Goal: Navigation & Orientation: Go to known website

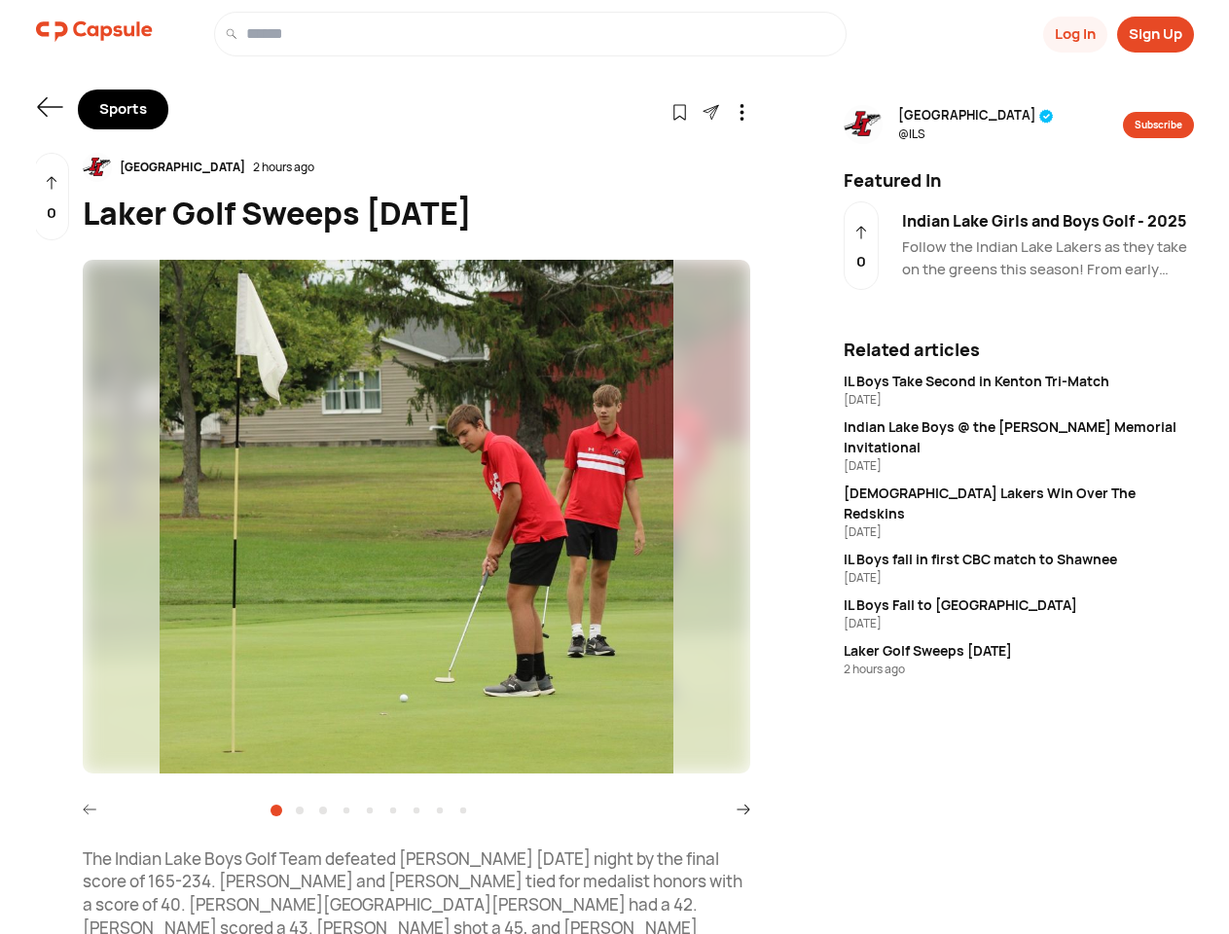
click at [1073, 34] on button "Log In" at bounding box center [1075, 35] width 64 height 36
click at [1155, 34] on button "Sign Up" at bounding box center [1155, 35] width 77 height 36
click at [50, 107] on icon at bounding box center [49, 106] width 25 height 19
click at [679, 111] on icon at bounding box center [679, 112] width 17 height 17
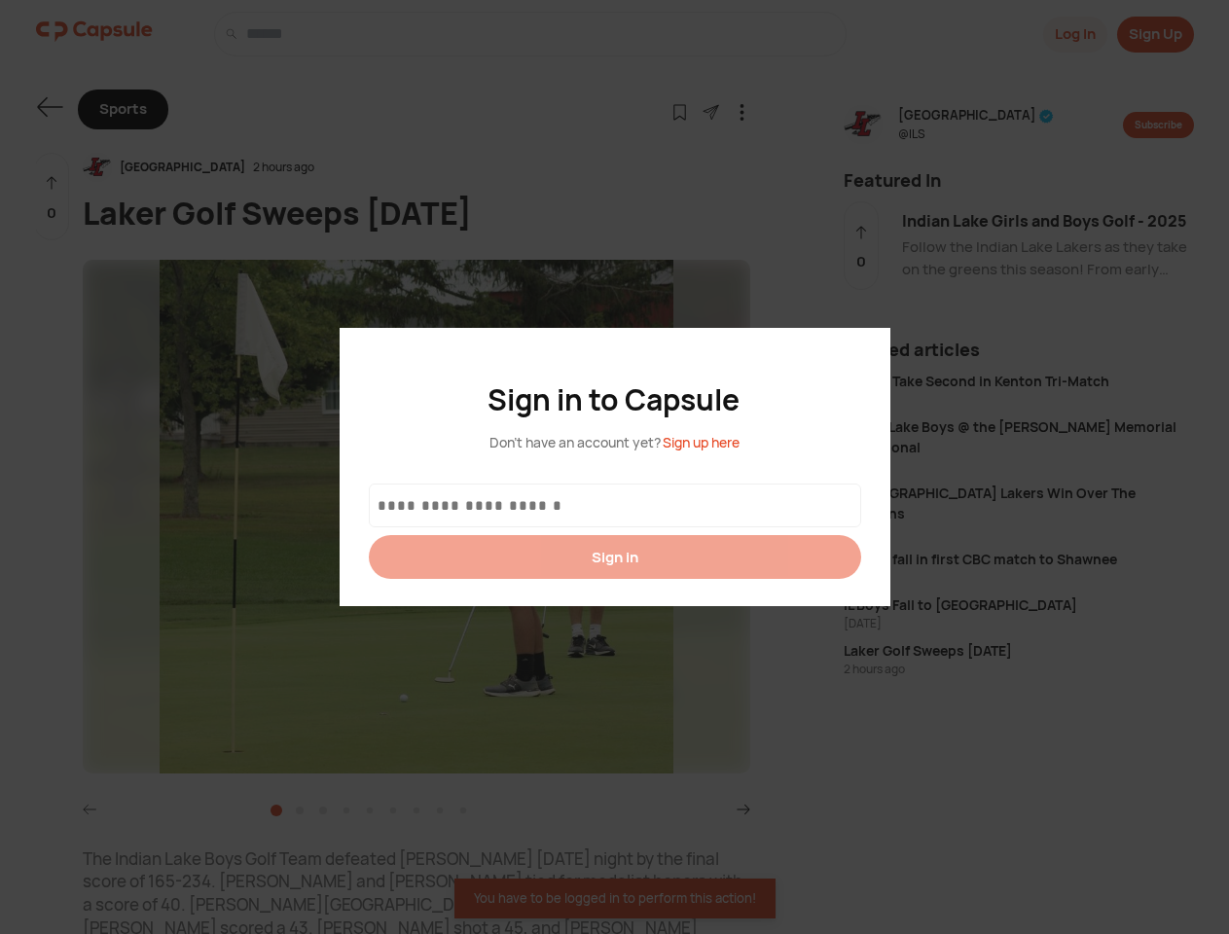
click at [710, 111] on div at bounding box center [614, 467] width 1229 height 934
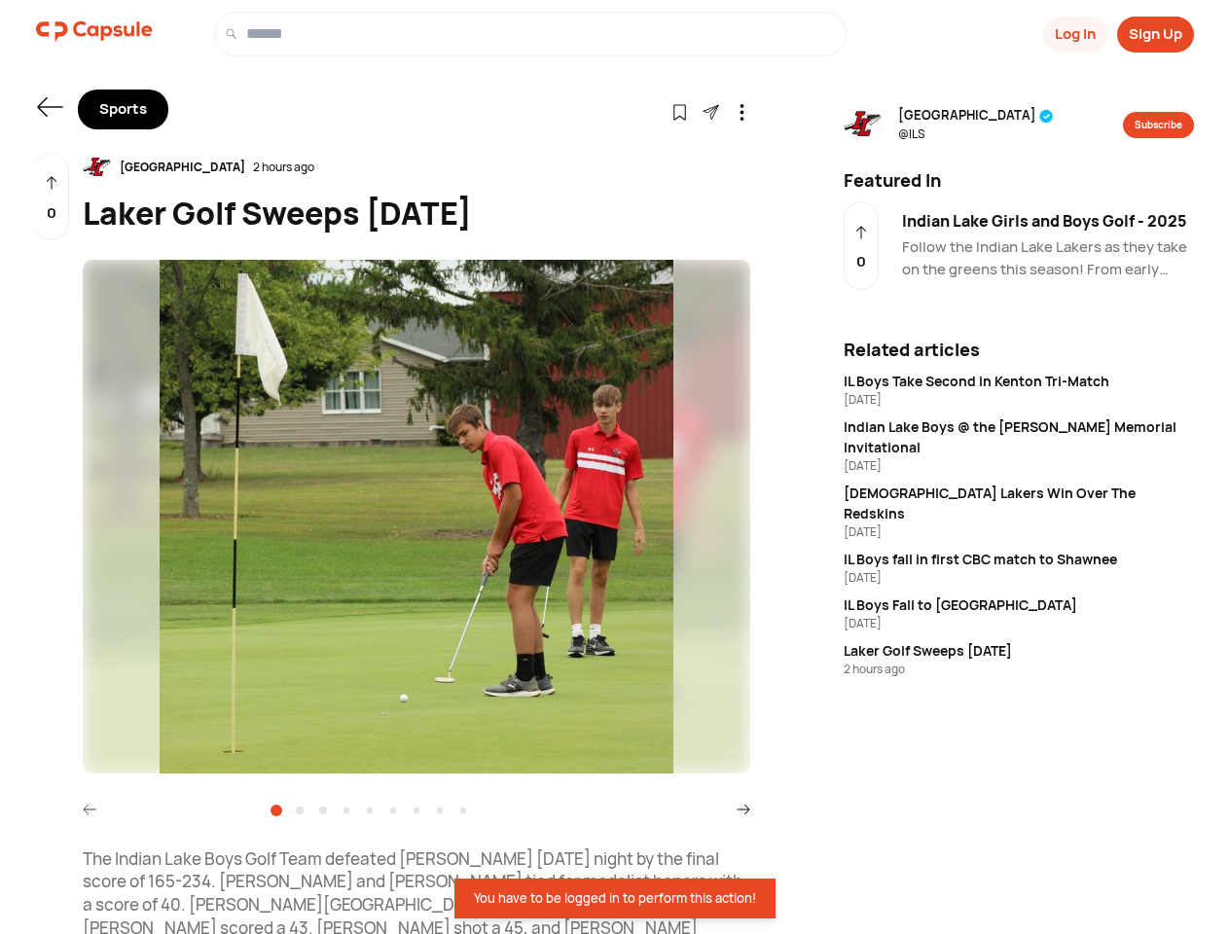
click at [741, 111] on icon at bounding box center [741, 112] width 17 height 17
click at [416, 167] on div "[GEOGRAPHIC_DATA] 2 hours ago" at bounding box center [416, 167] width 667 height 29
click at [416, 517] on img at bounding box center [416, 517] width 667 height 514
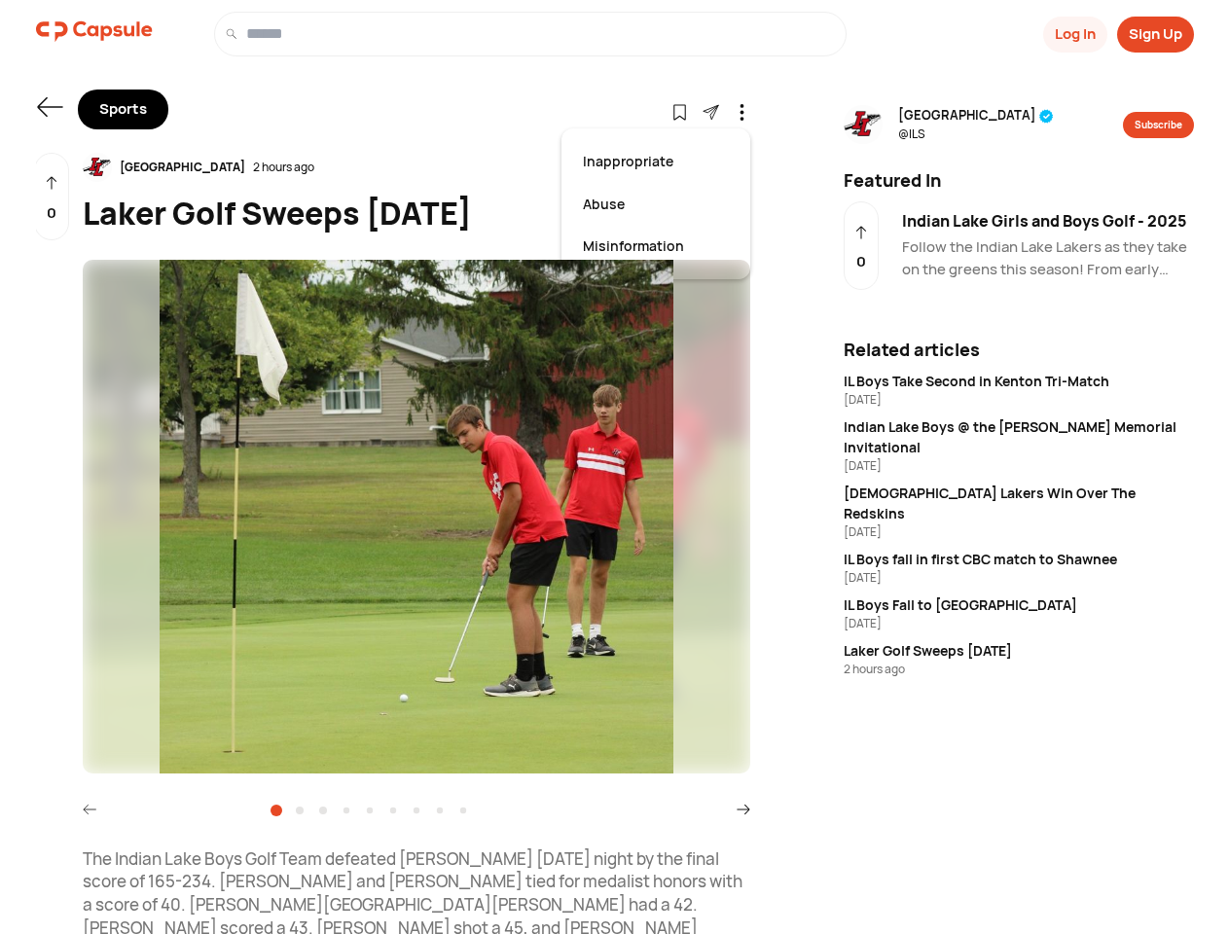
click at [89, 808] on icon at bounding box center [90, 810] width 14 height 14
click at [743, 808] on icon at bounding box center [743, 810] width 14 height 14
